Goal: Task Accomplishment & Management: Use online tool/utility

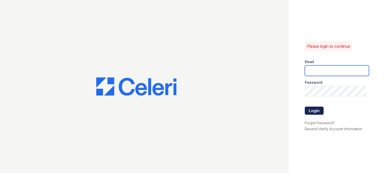
type input "[DOMAIN_NAME][EMAIL_ADDRESS][DOMAIN_NAME]"
click at [315, 111] on button "Login" at bounding box center [314, 110] width 19 height 8
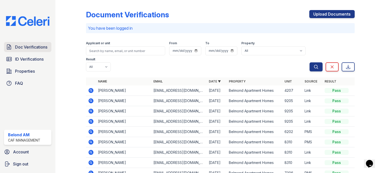
click at [29, 49] on span "Doc Verifications" at bounding box center [31, 47] width 32 height 6
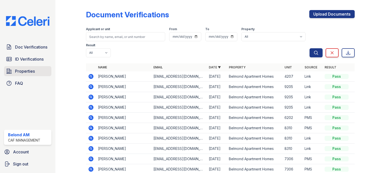
click at [26, 71] on span "Properties" at bounding box center [25, 71] width 20 height 6
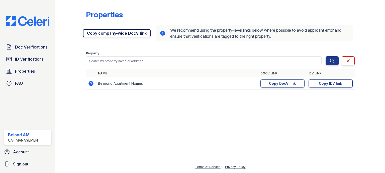
click at [123, 32] on link "Copy company-wide DocV link" at bounding box center [117, 33] width 68 height 8
